Goal: Information Seeking & Learning: Learn about a topic

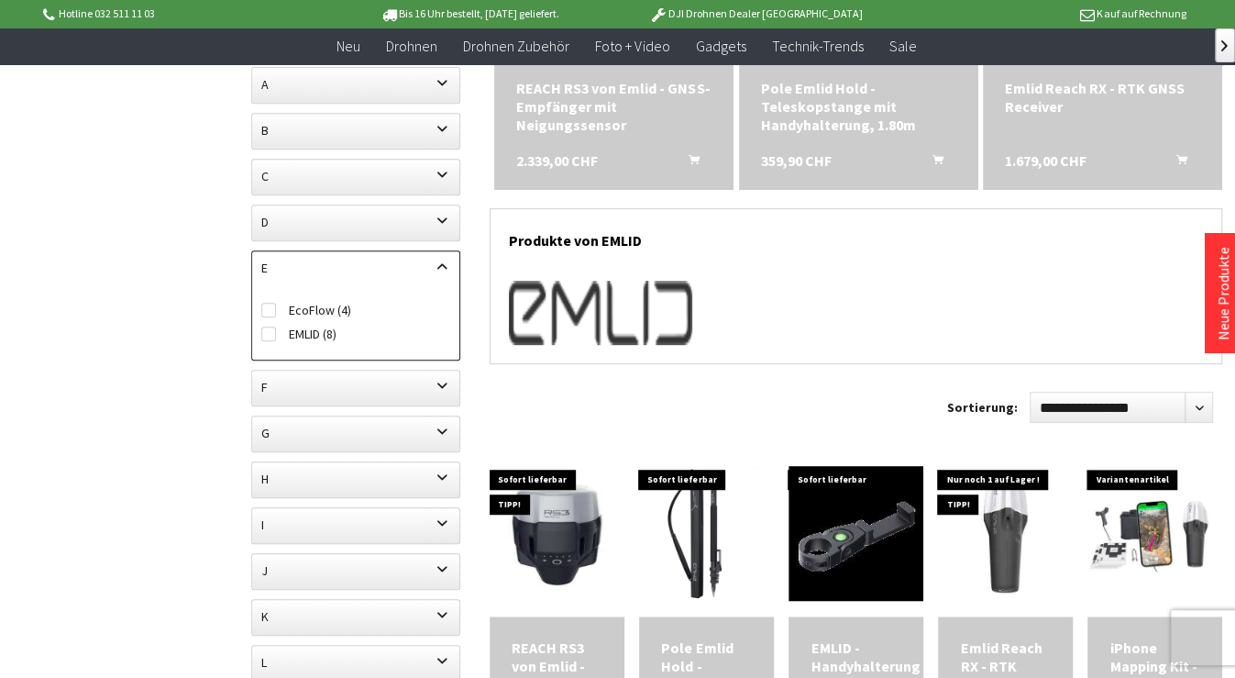
scroll to position [91, 0]
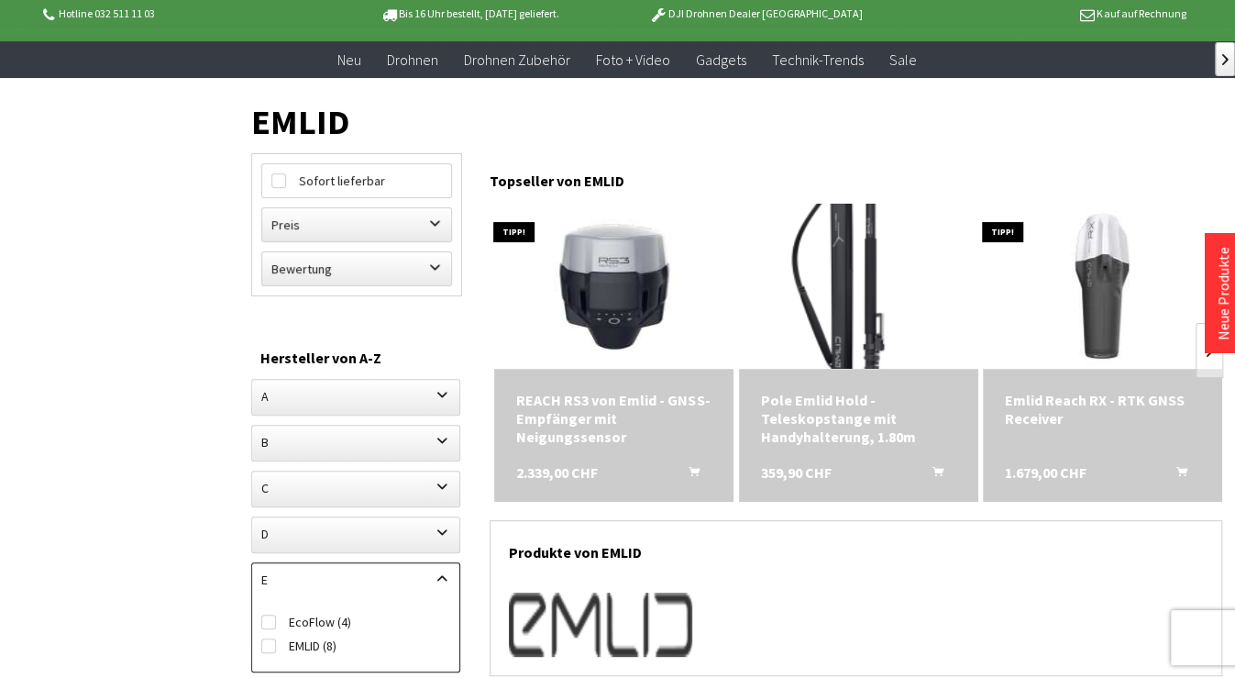
click at [861, 306] on img at bounding box center [858, 286] width 231 height 231
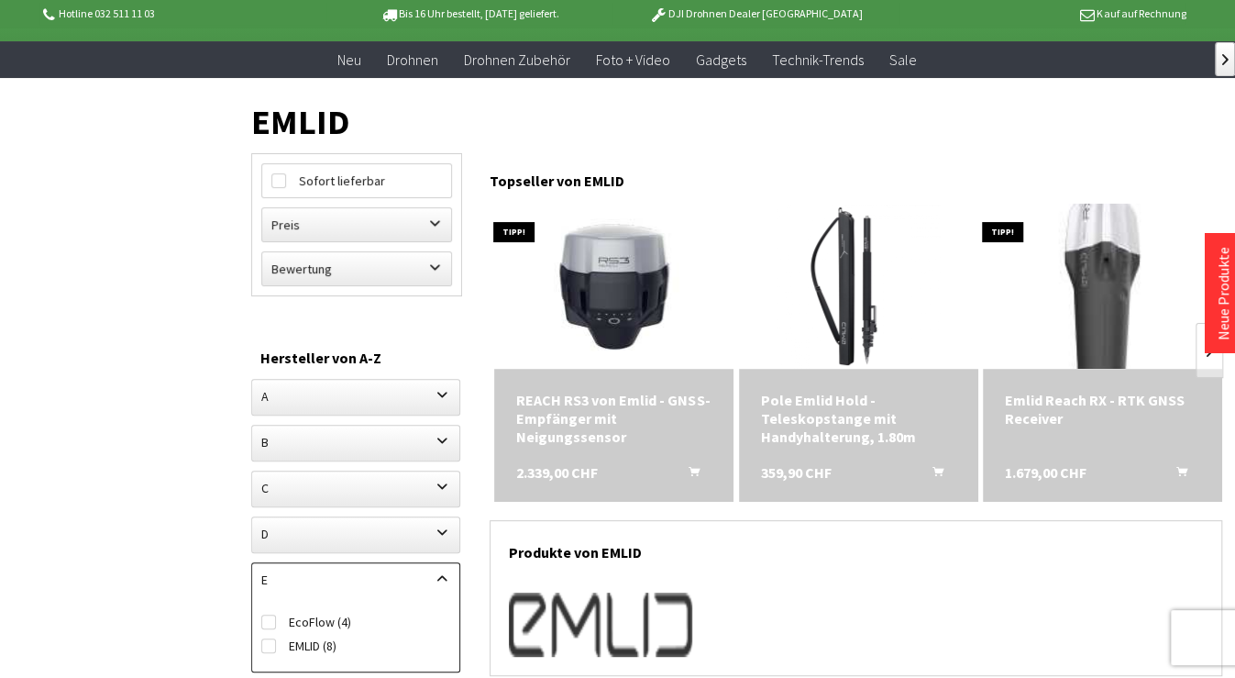
click at [1103, 325] on img at bounding box center [1102, 286] width 231 height 231
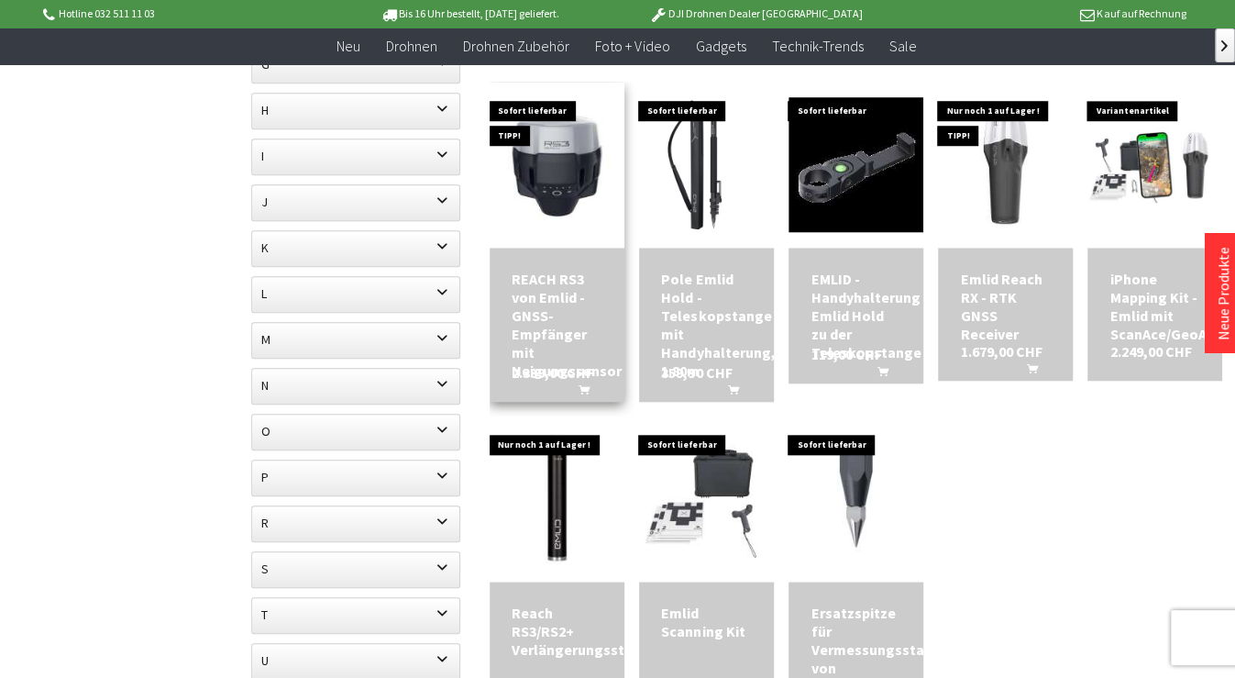
scroll to position [380, 0]
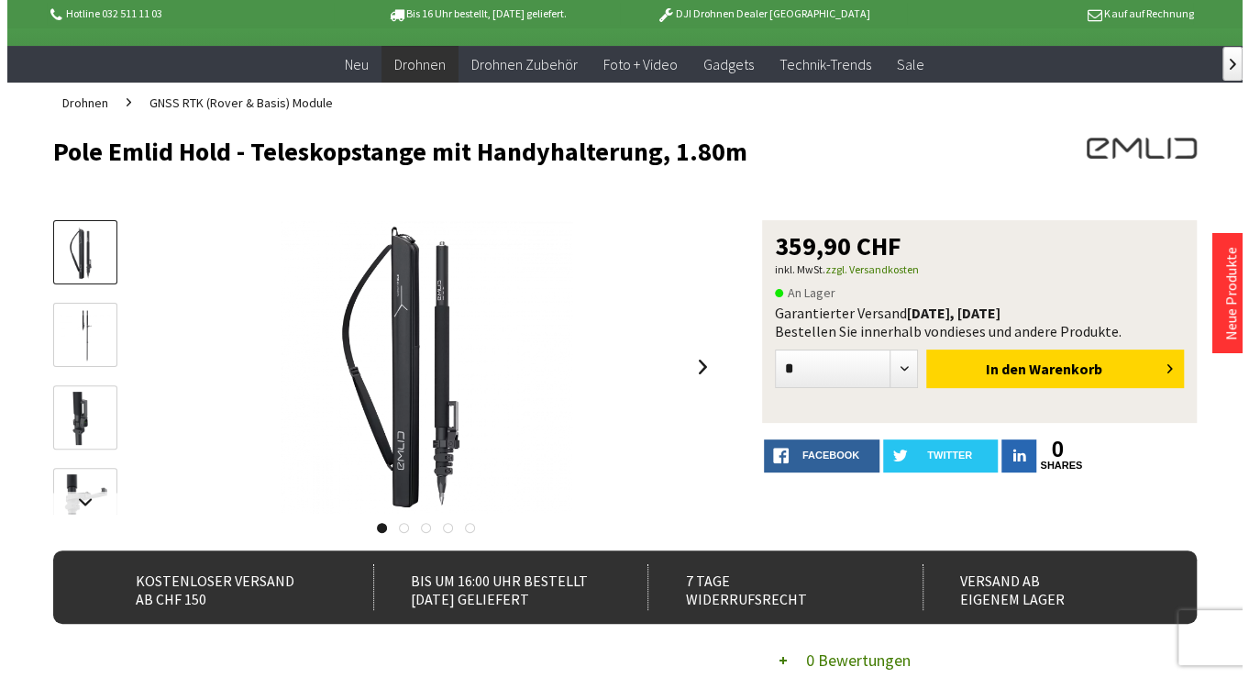
scroll to position [182, 0]
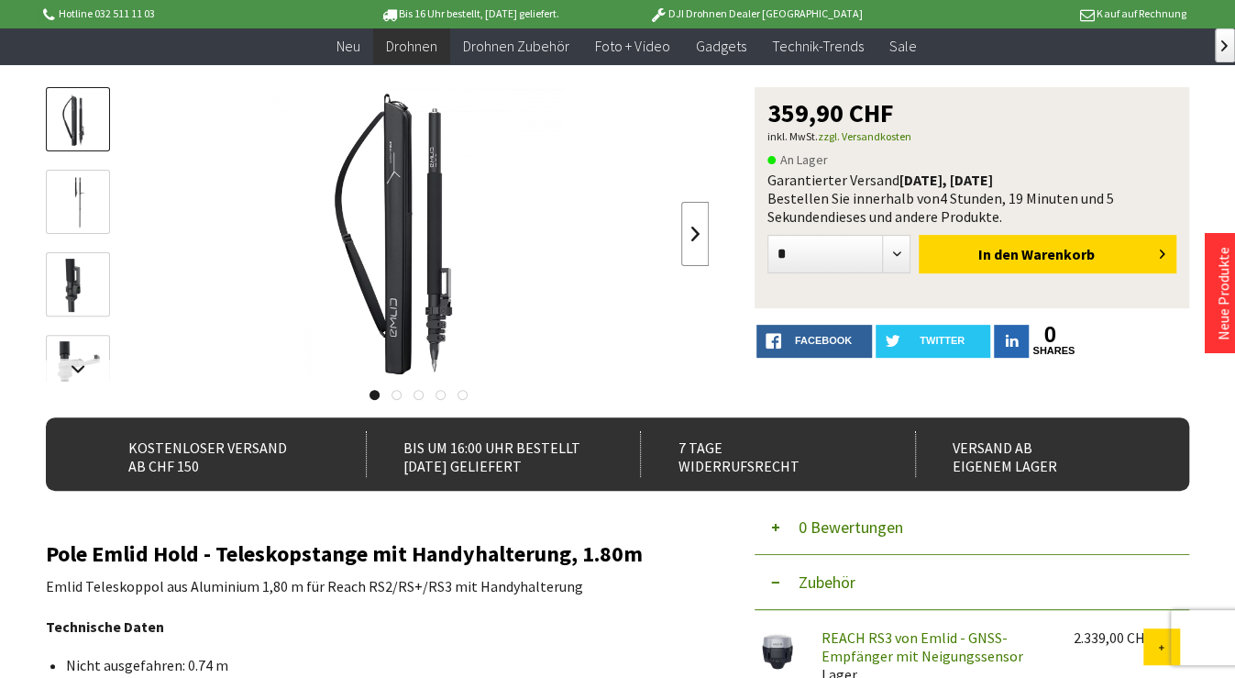
click at [689, 224] on link at bounding box center [695, 234] width 28 height 64
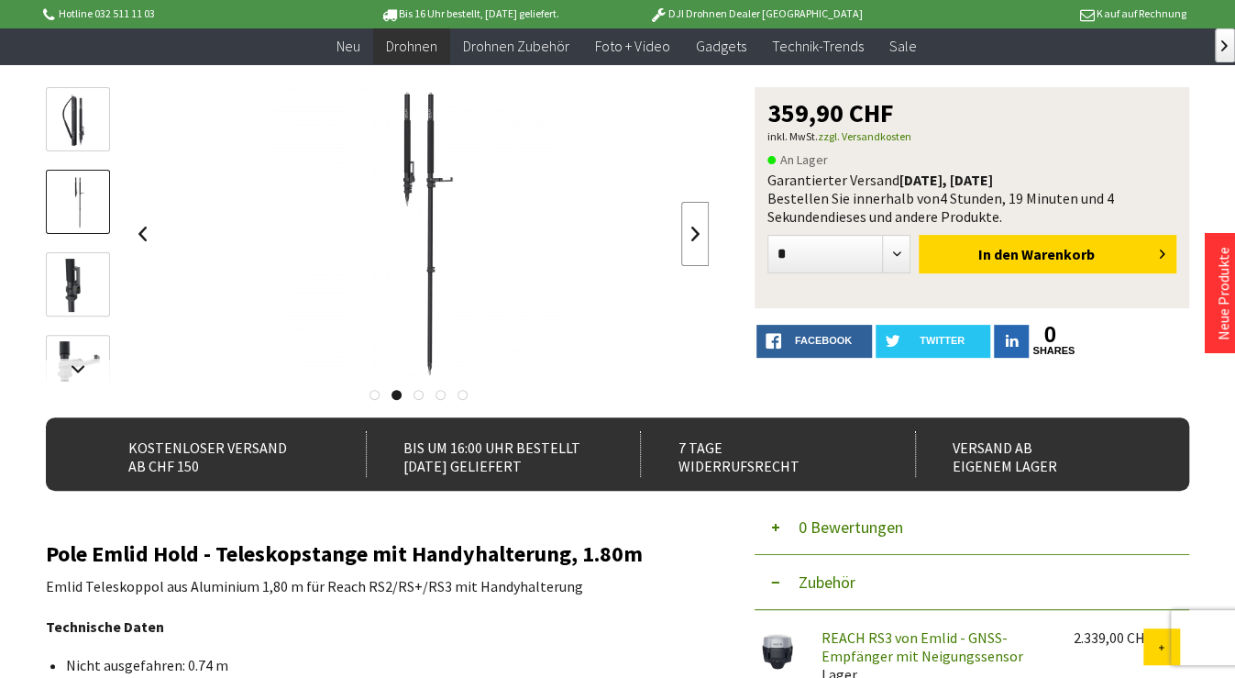
click at [689, 224] on link at bounding box center [695, 234] width 28 height 64
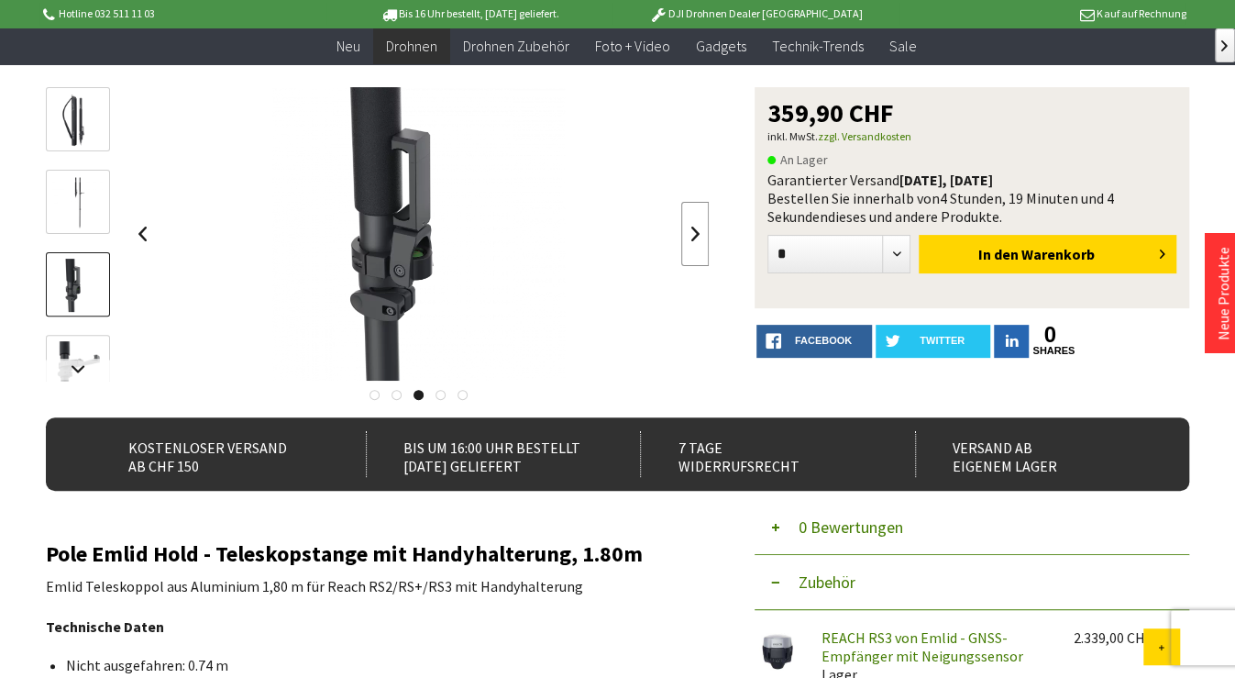
click at [689, 224] on link at bounding box center [695, 234] width 28 height 64
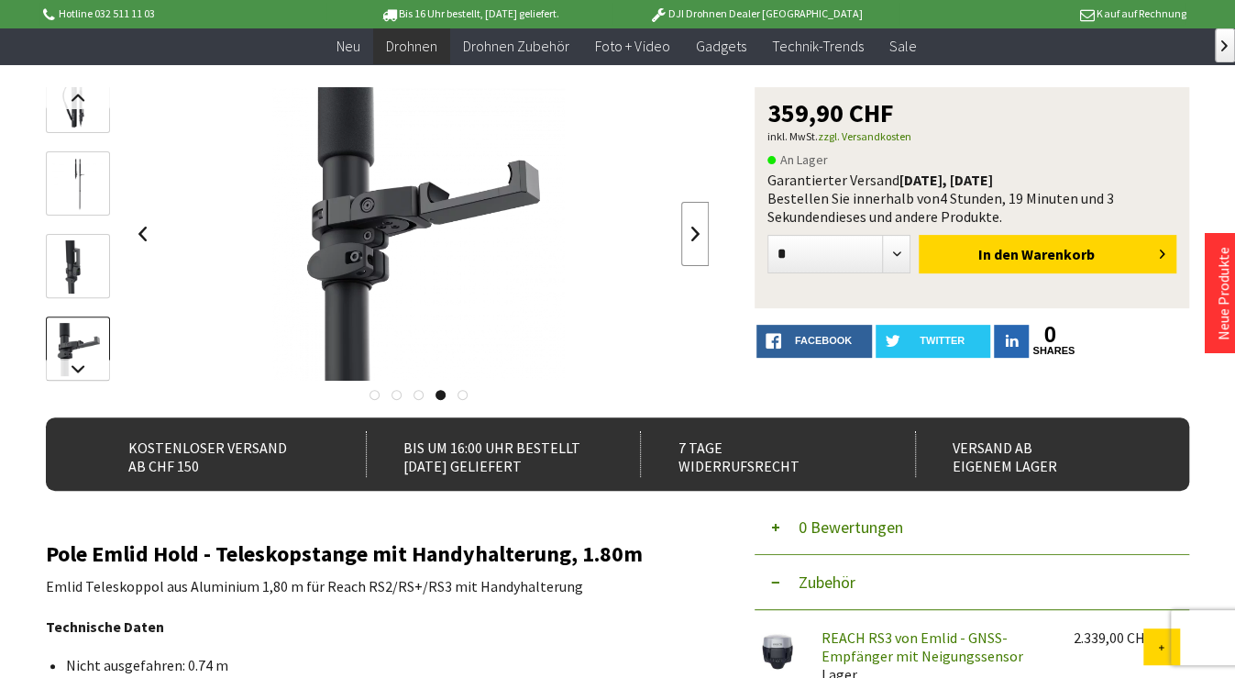
click at [689, 224] on link at bounding box center [695, 234] width 28 height 64
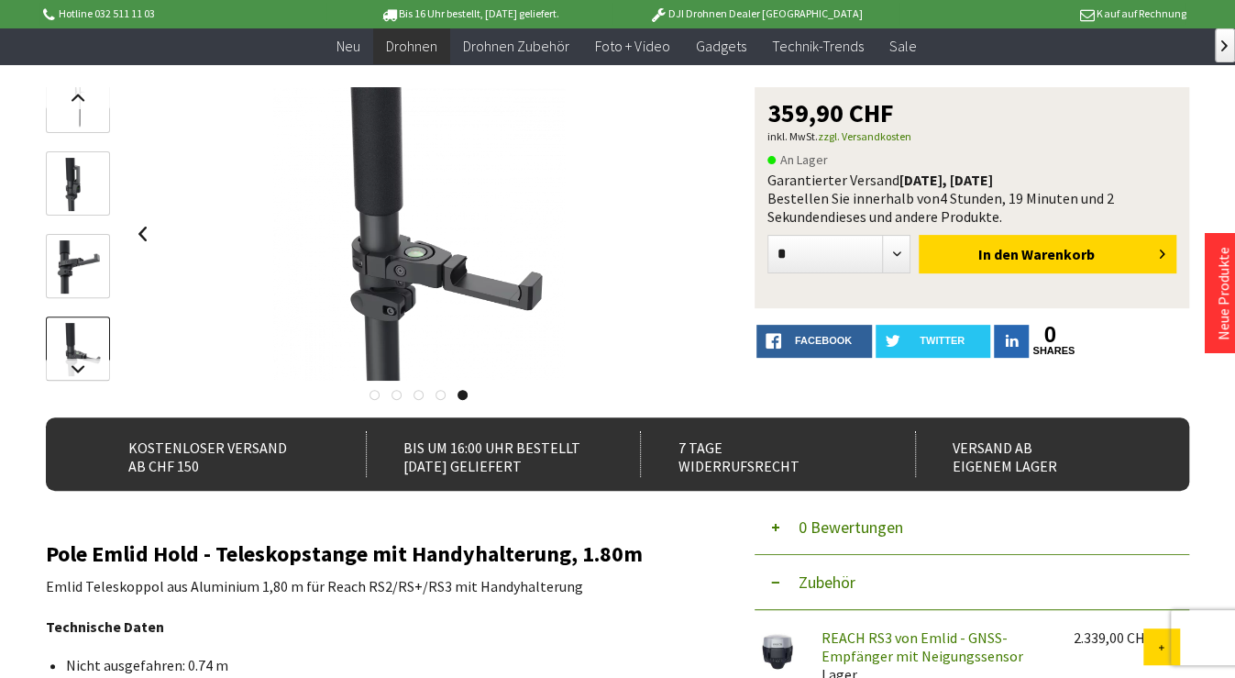
click at [689, 224] on div at bounding box center [418, 233] width 581 height 293
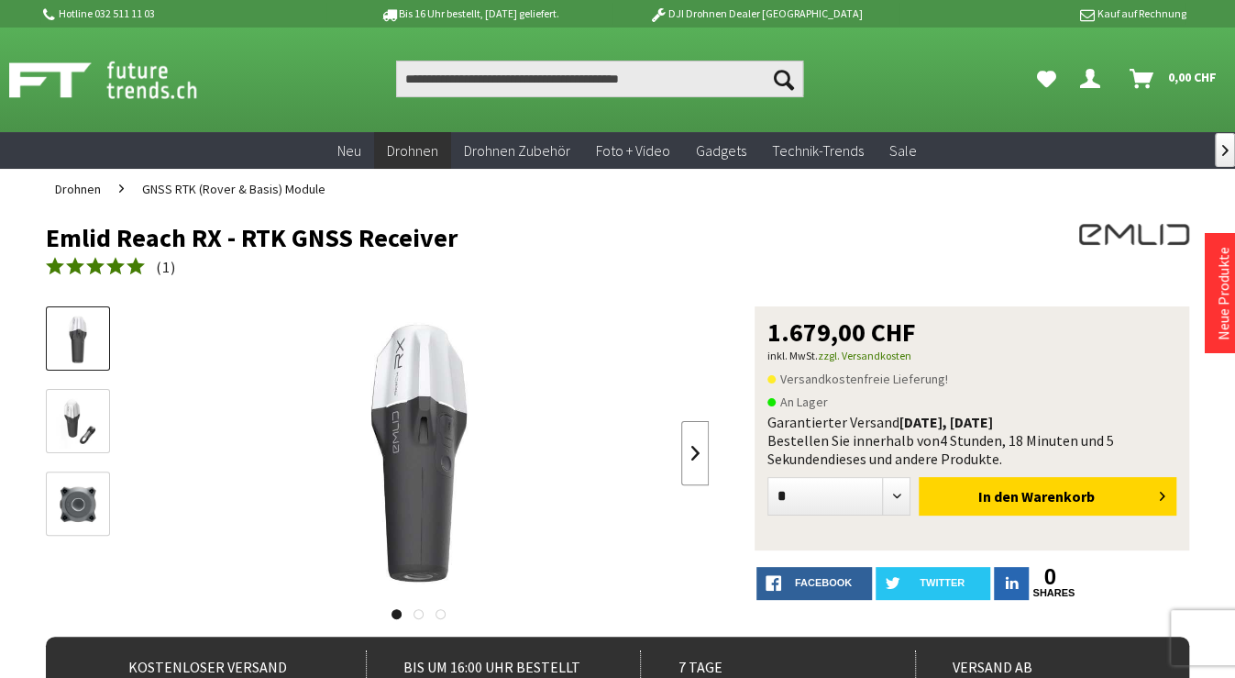
click at [690, 446] on link at bounding box center [695, 453] width 28 height 64
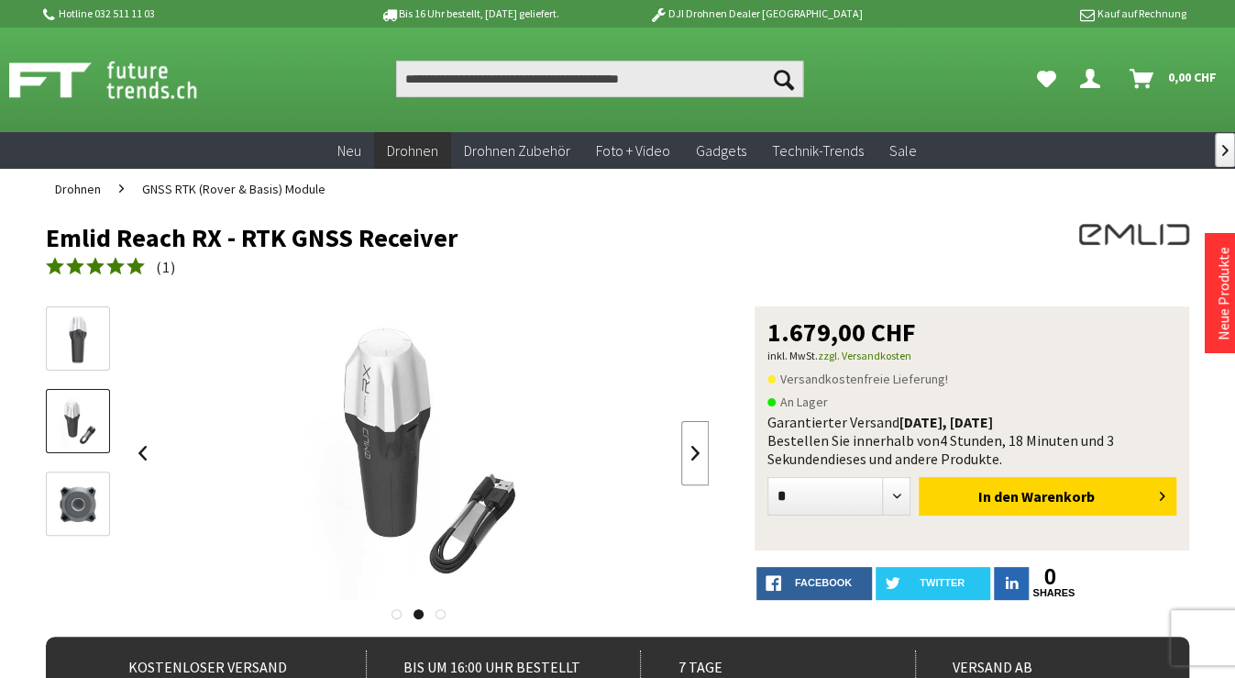
click at [690, 446] on link at bounding box center [695, 453] width 28 height 64
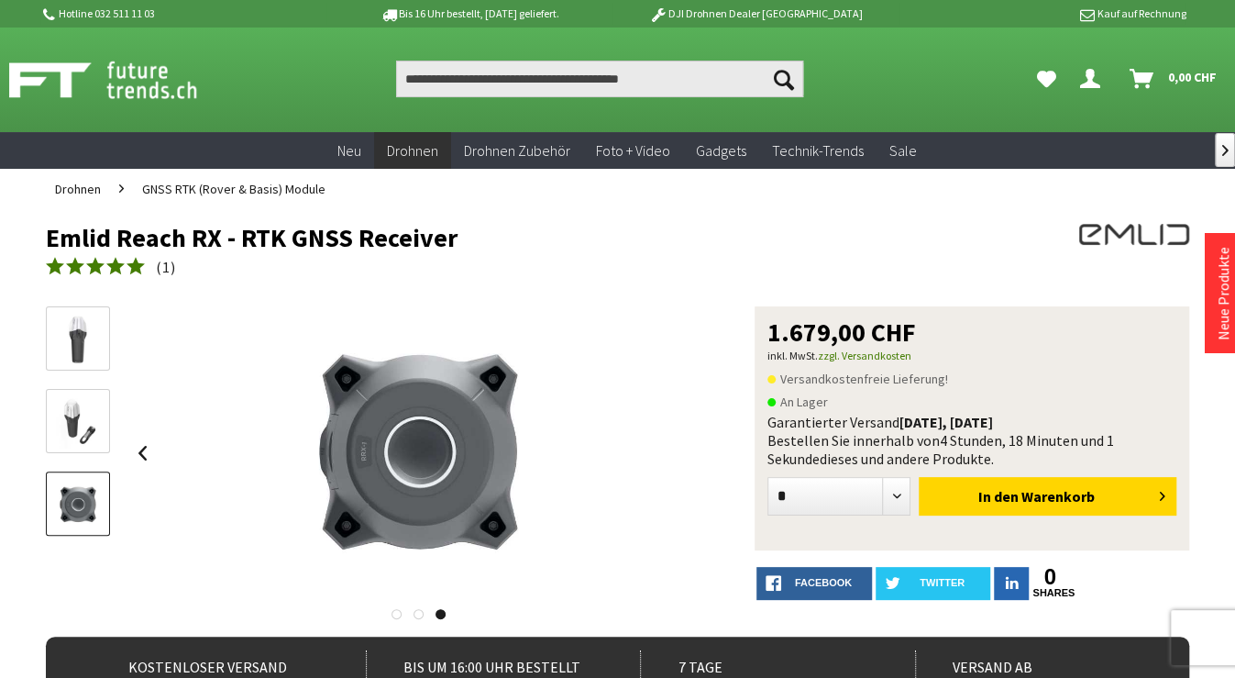
click at [690, 446] on div at bounding box center [418, 452] width 581 height 293
